Goal: Check status: Check status

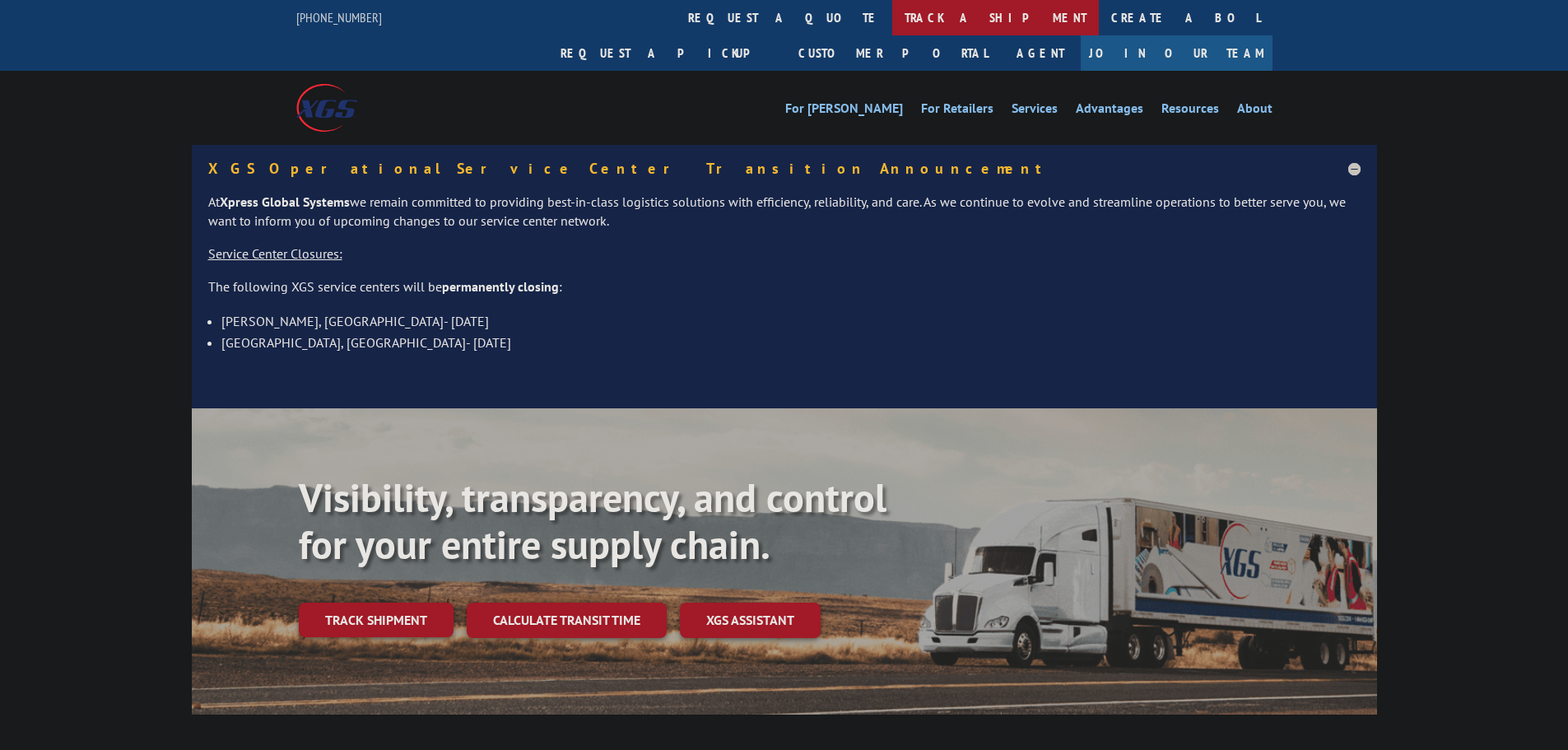
click at [893, 13] on link "track a shipment" at bounding box center [995, 18] width 206 height 36
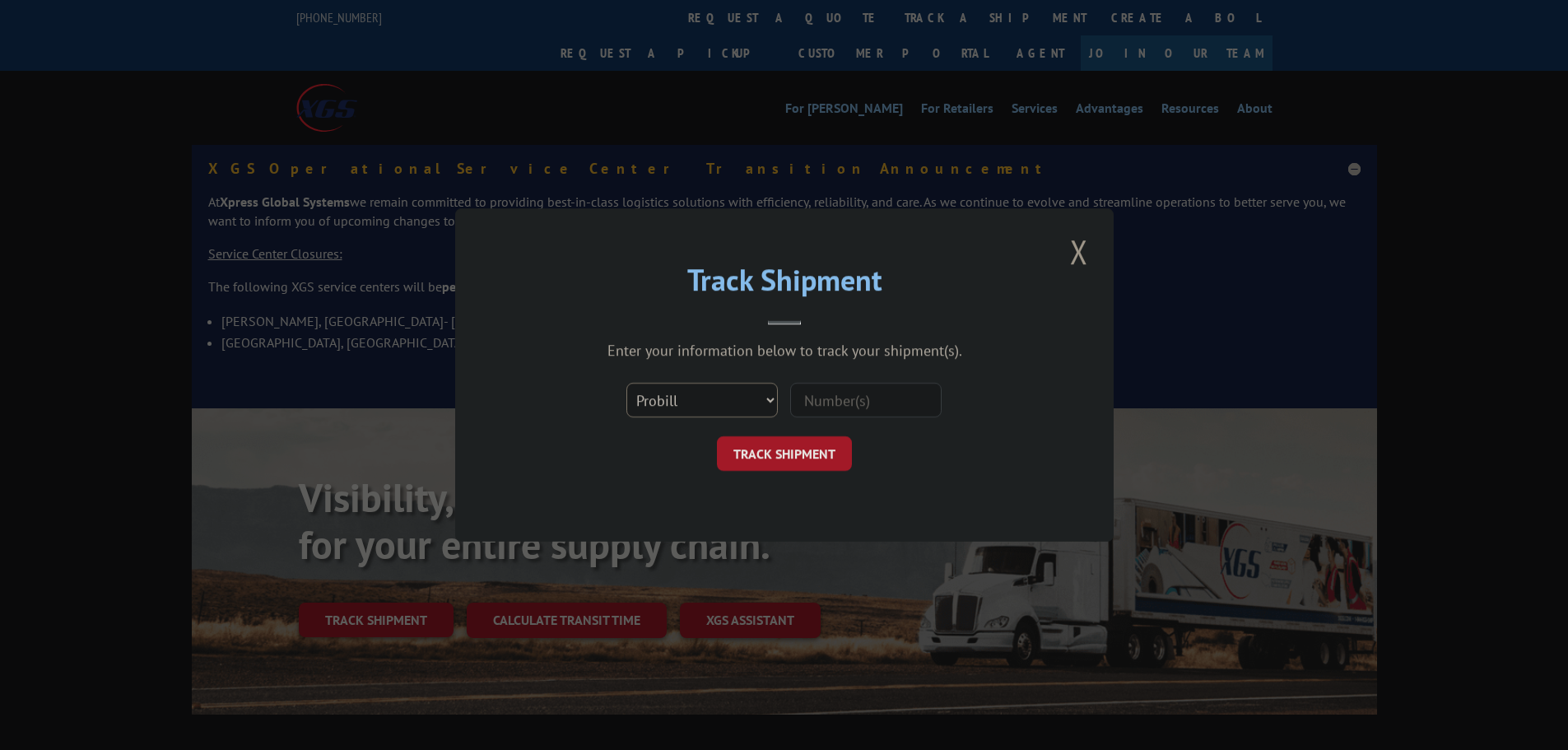
click at [742, 404] on select "Select category... Probill BOL PO" at bounding box center [702, 400] width 152 height 35
drag, startPoint x: 844, startPoint y: 401, endPoint x: 807, endPoint y: 425, distance: 44.1
click at [844, 401] on input at bounding box center [867, 400] width 152 height 35
paste input "17536053"
type input "17536053"
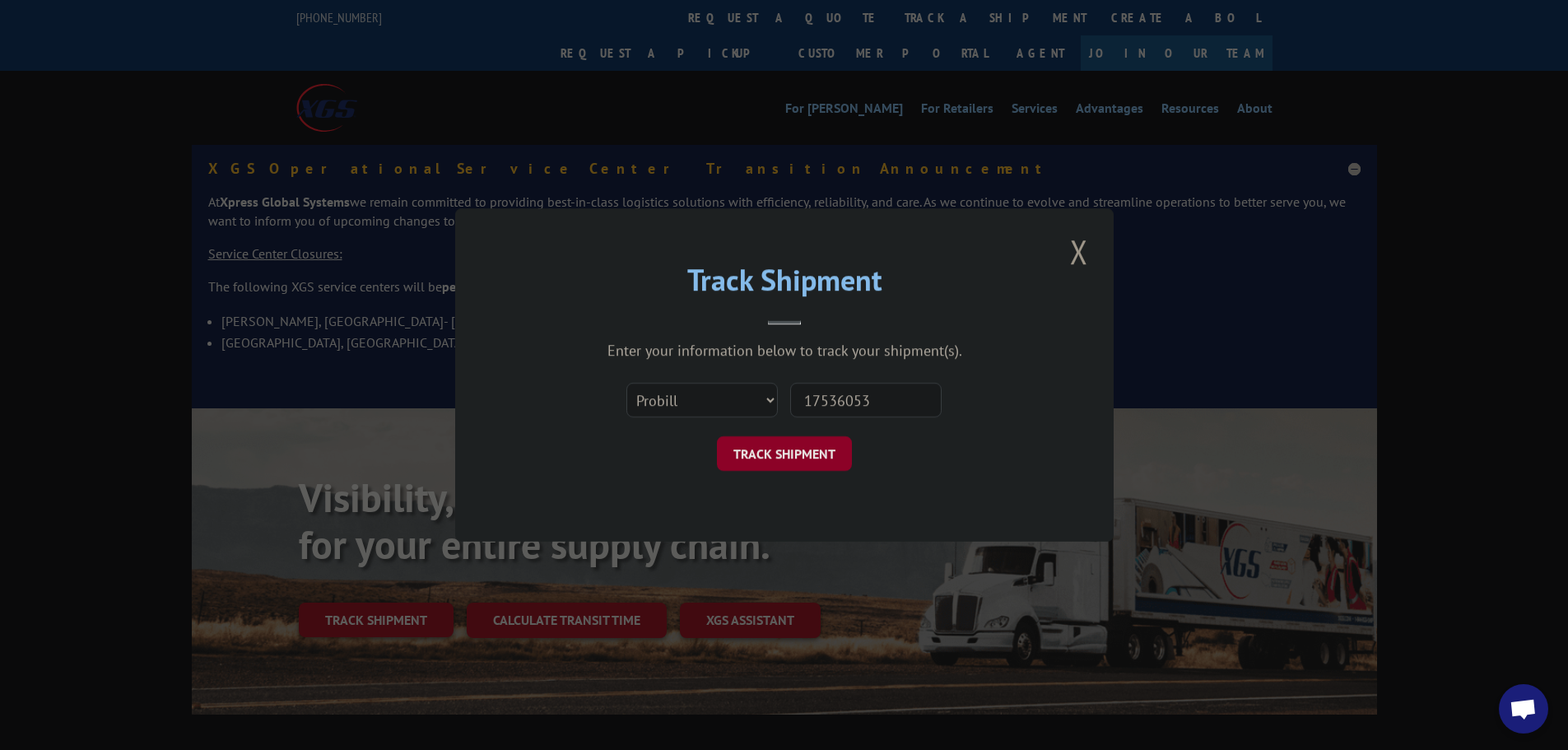
click at [786, 445] on button "TRACK SHIPMENT" at bounding box center [784, 453] width 135 height 35
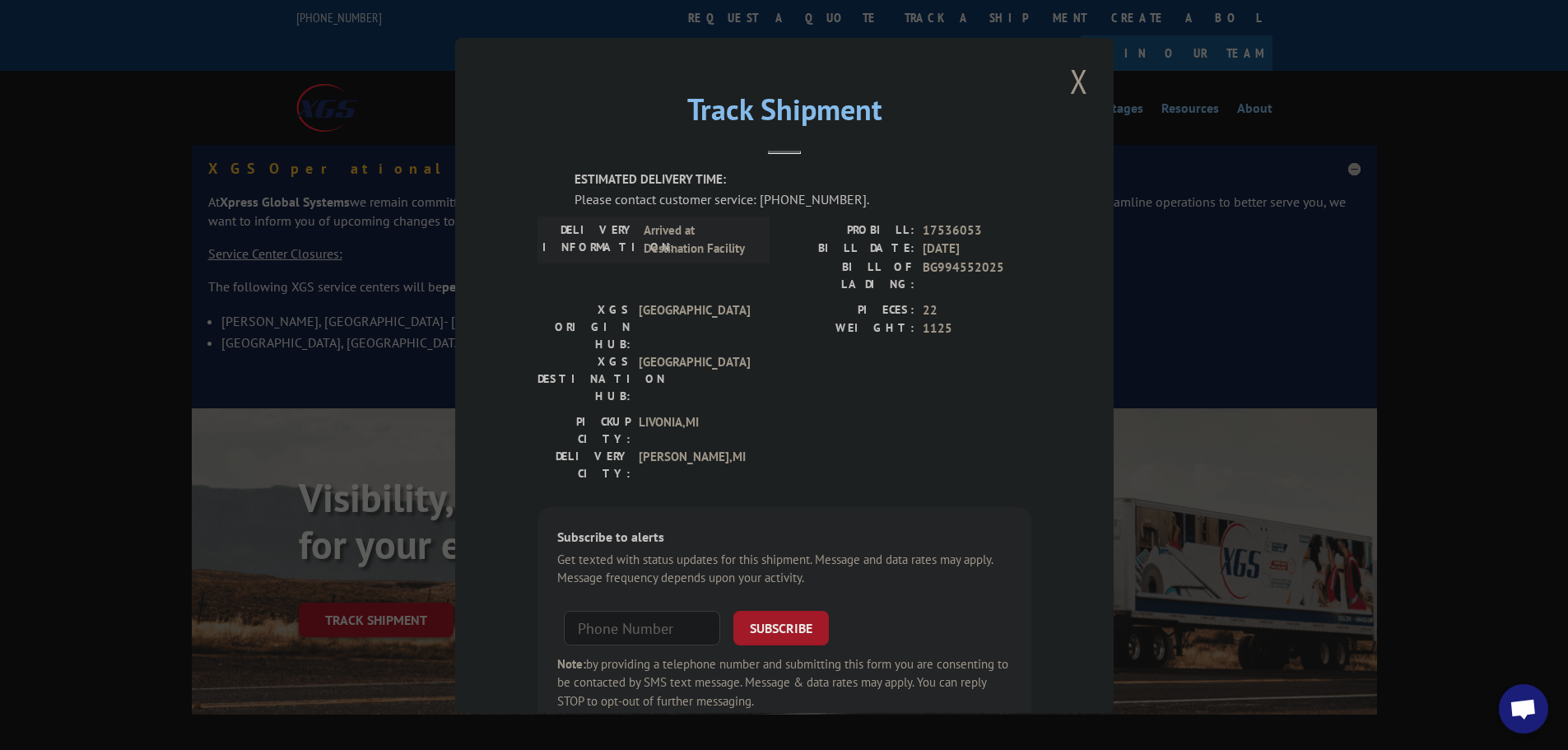
click at [1508, 708] on span "Open chat" at bounding box center [1523, 709] width 49 height 49
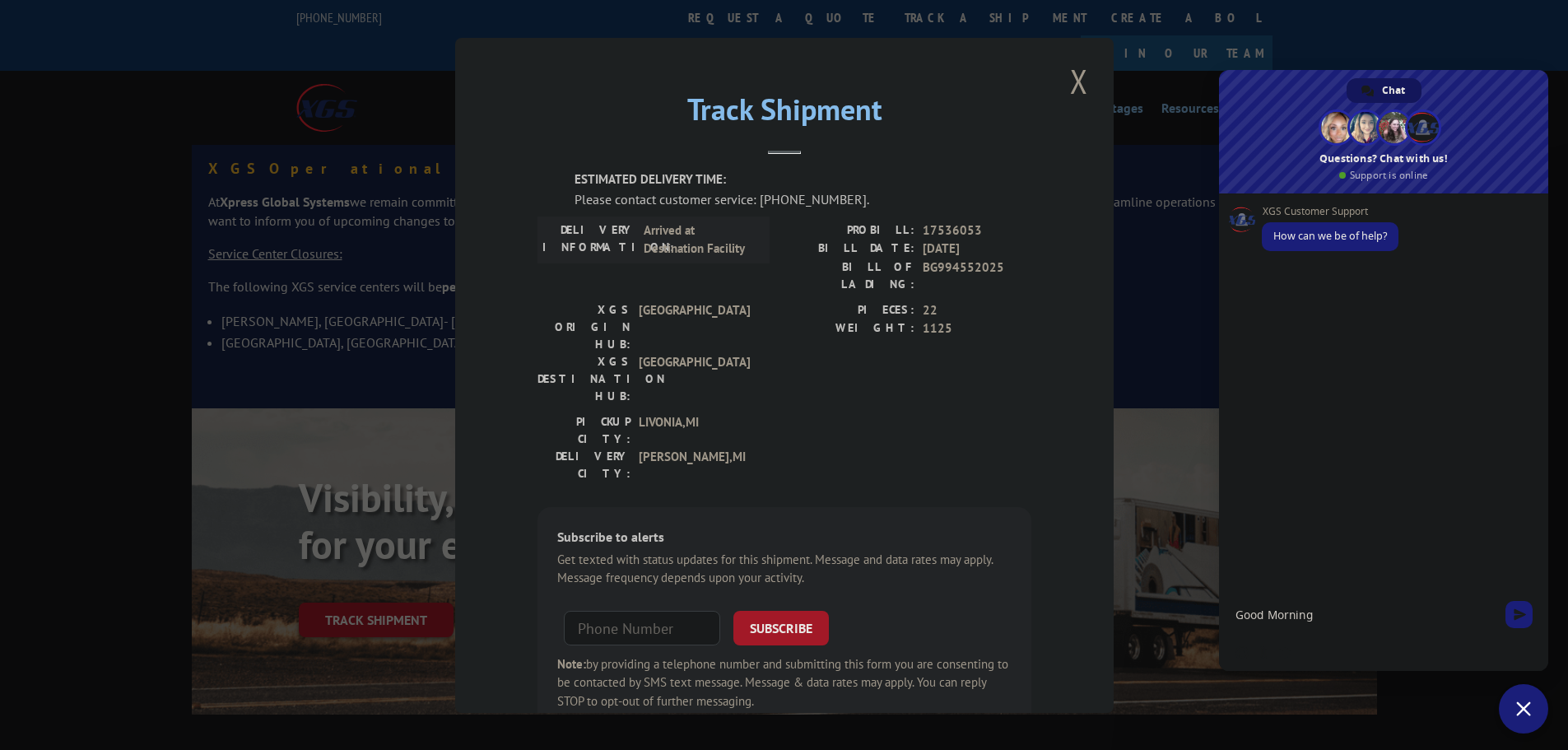
type textarea "Good Morning,"
type textarea "t"
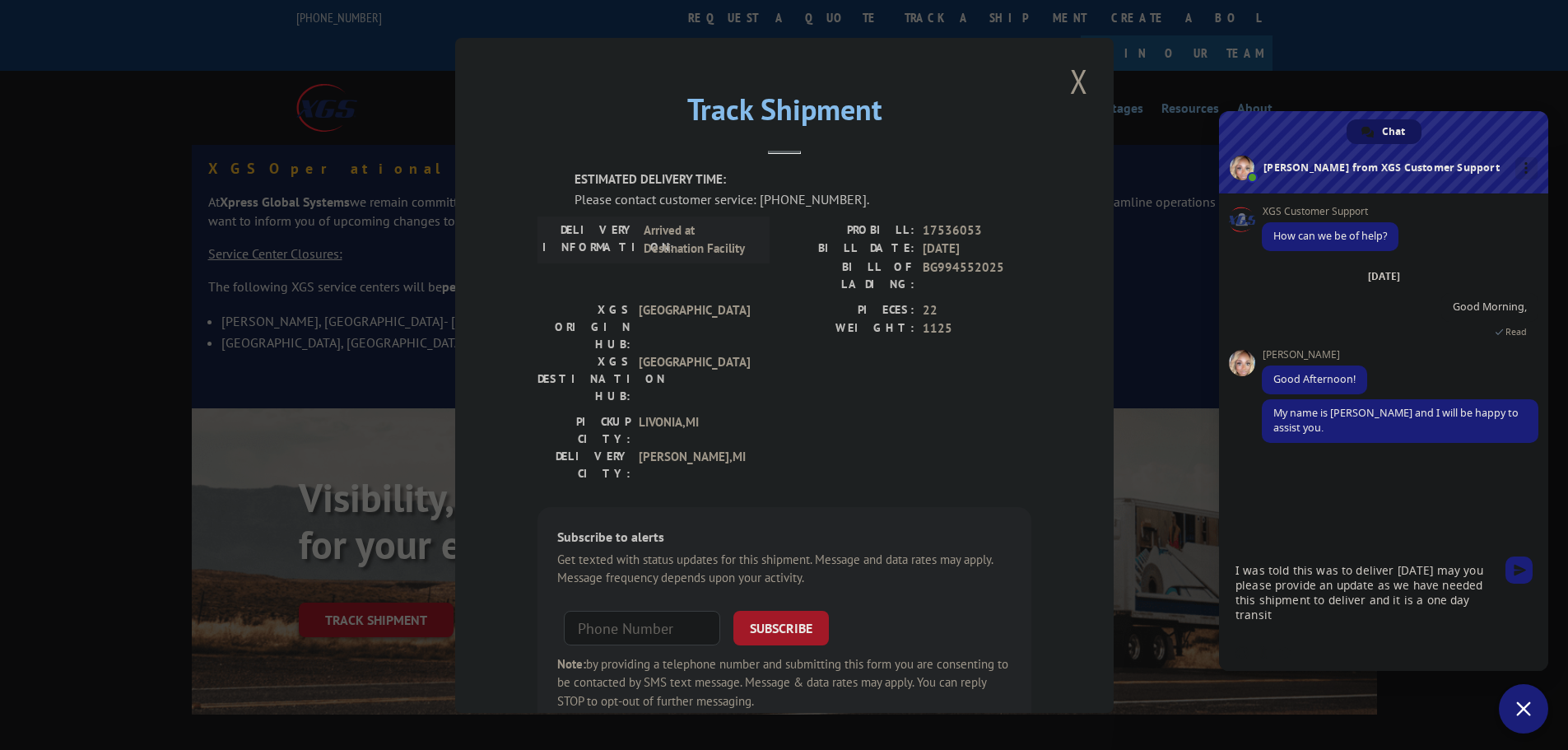
type textarea "I was told this was to deliver [DATE] may you please provide an update as we ha…"
